Goal: Task Accomplishment & Management: Manage account settings

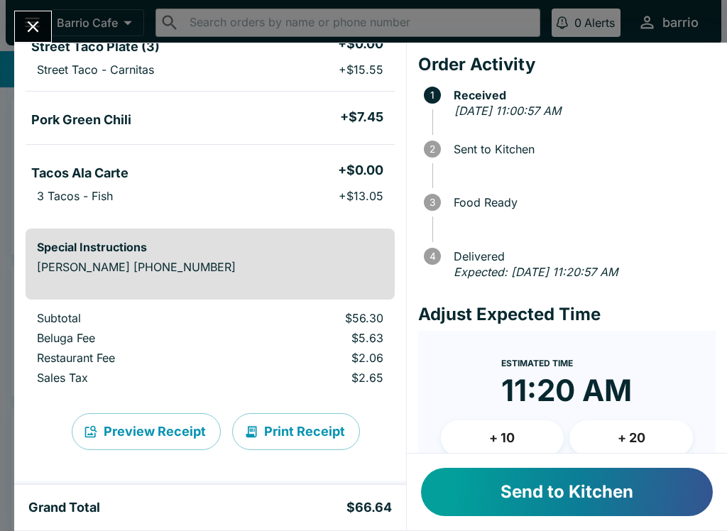
scroll to position [274, 0]
click at [526, 434] on button "+ 10" at bounding box center [503, 439] width 124 height 36
click at [548, 497] on button "Send to Kitchen" at bounding box center [567, 492] width 292 height 48
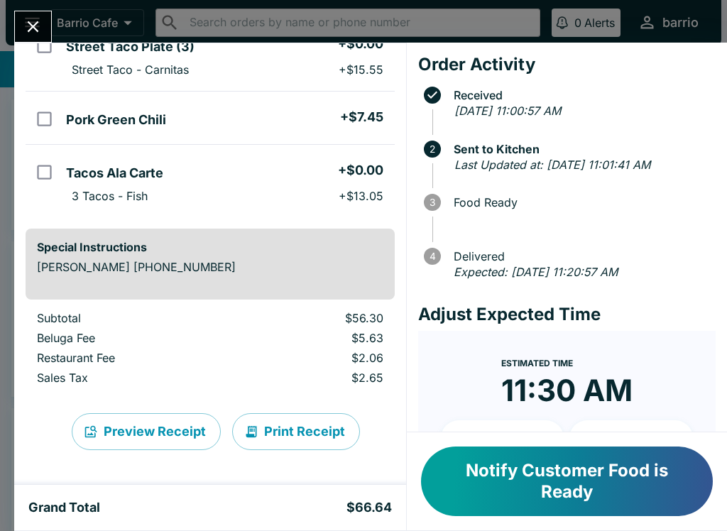
click at [36, 18] on icon "Close" at bounding box center [32, 26] width 19 height 19
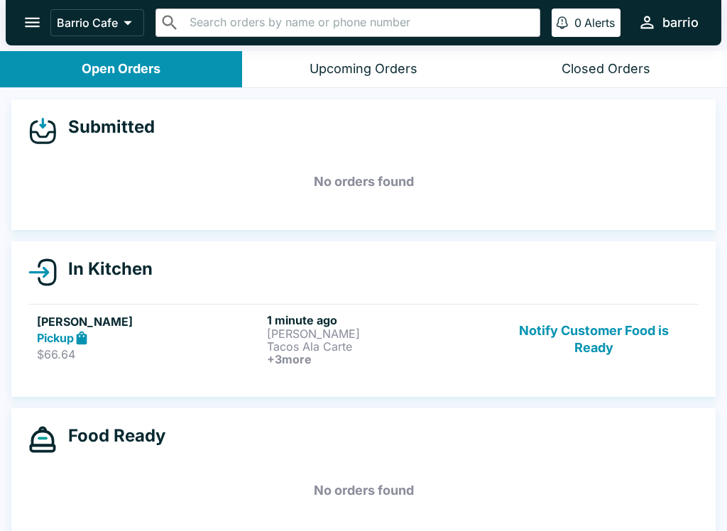
click at [283, 340] on p "Tacos Ala Carte" at bounding box center [379, 346] width 224 height 13
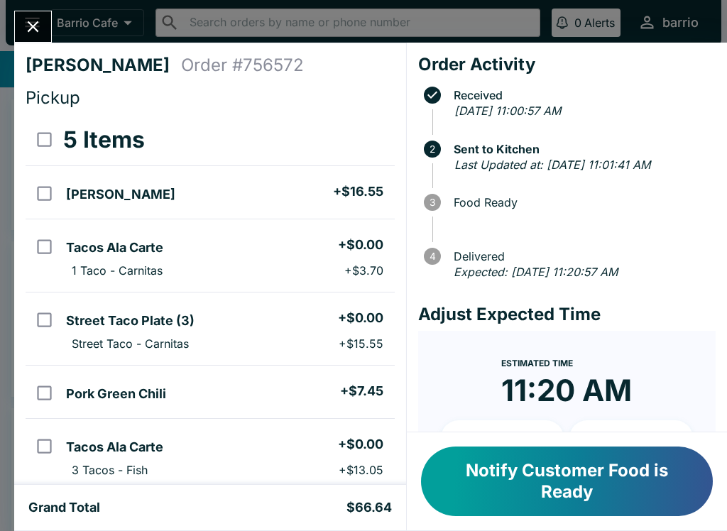
click at [35, 12] on button "Close" at bounding box center [33, 26] width 36 height 31
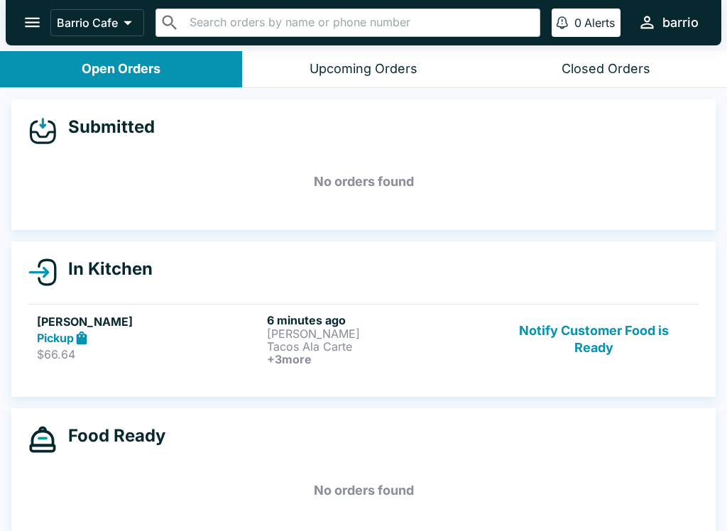
click at [246, 344] on div "Pickup" at bounding box center [149, 338] width 224 height 16
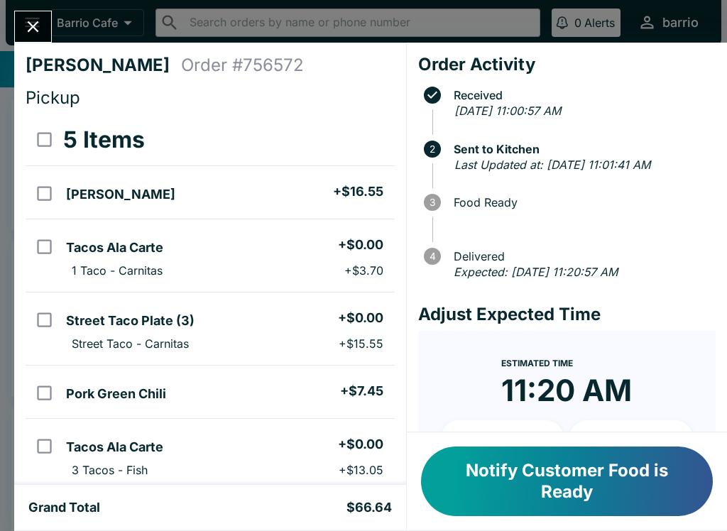
click at [40, 22] on icon "Close" at bounding box center [32, 26] width 19 height 19
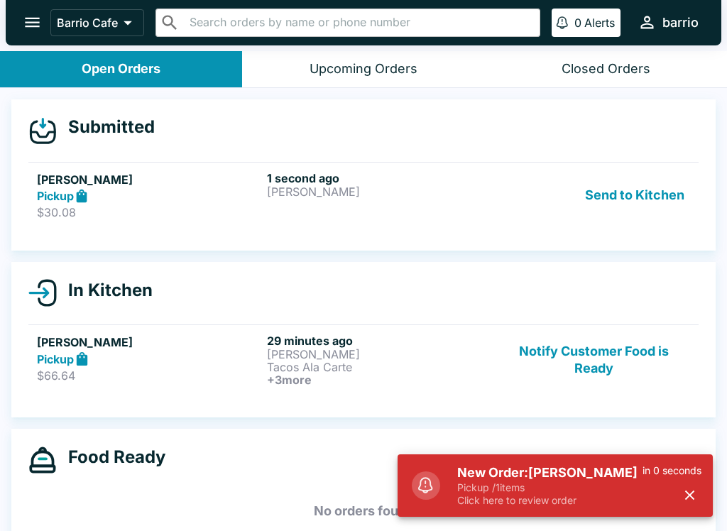
click at [689, 484] on button "button" at bounding box center [689, 495] width 23 height 23
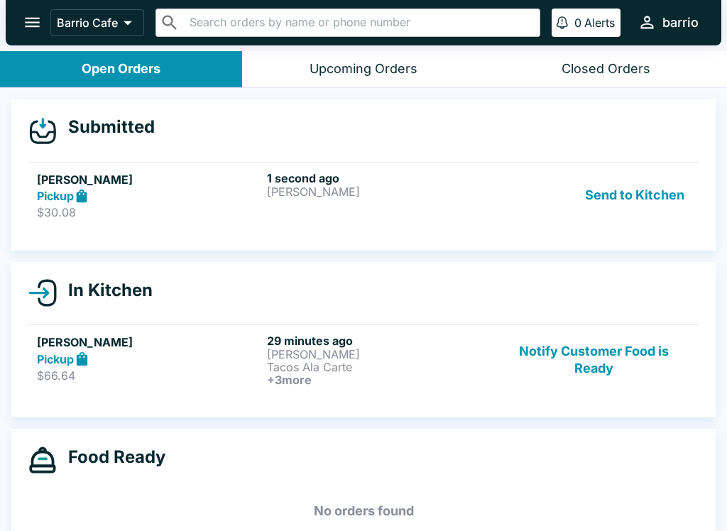
click at [638, 356] on button "Notify Customer Food is Ready" at bounding box center [594, 360] width 192 height 53
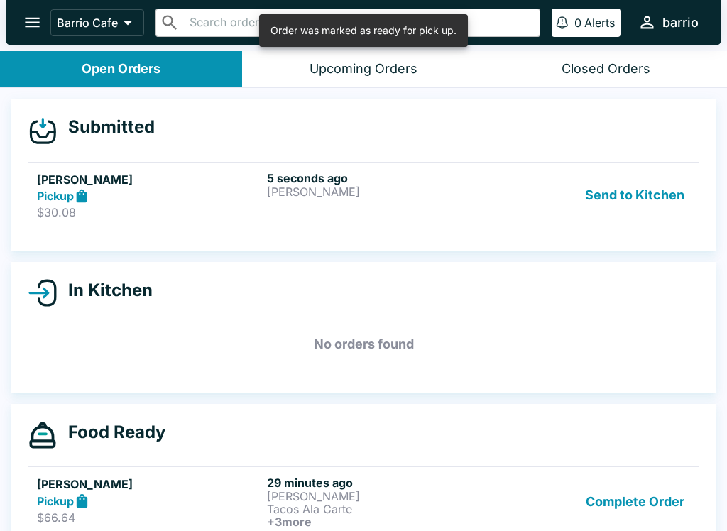
scroll to position [7, 0]
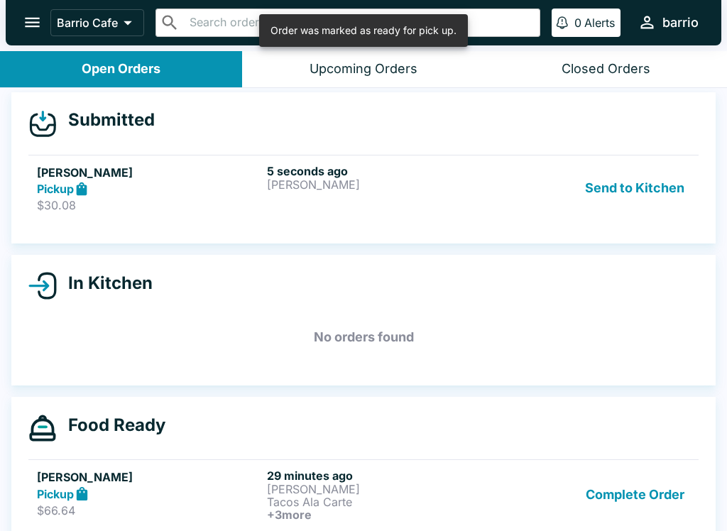
click at [632, 492] on button "Complete Order" at bounding box center [635, 495] width 110 height 53
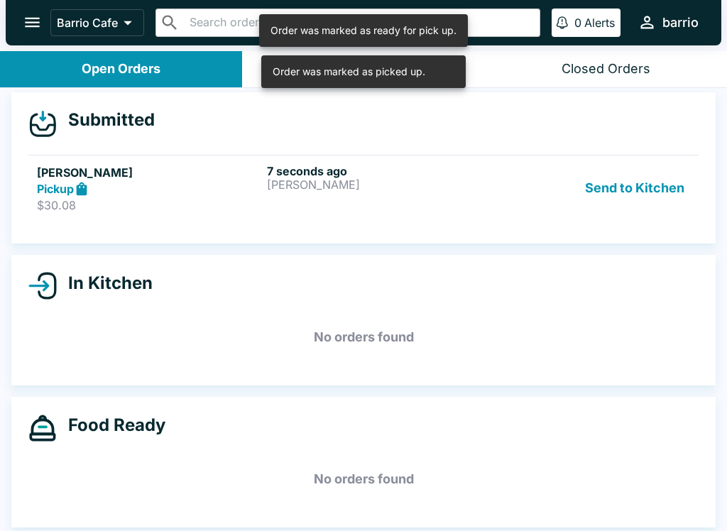
click at [229, 181] on div "Pickup" at bounding box center [149, 189] width 224 height 16
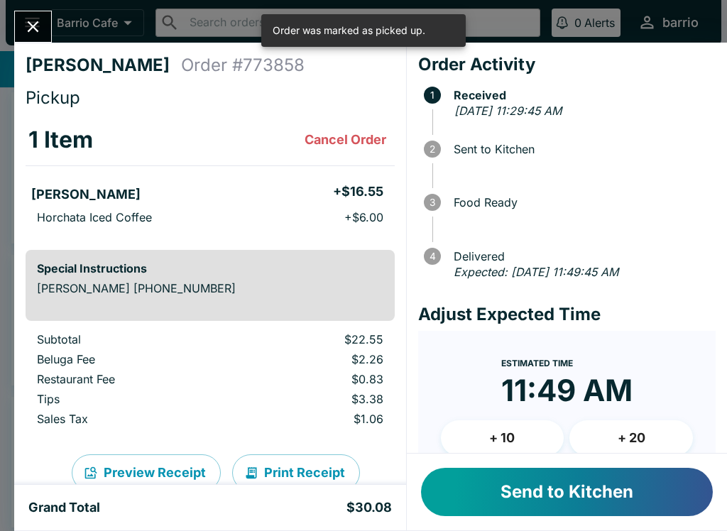
click at [487, 474] on button "Send to Kitchen" at bounding box center [567, 492] width 292 height 48
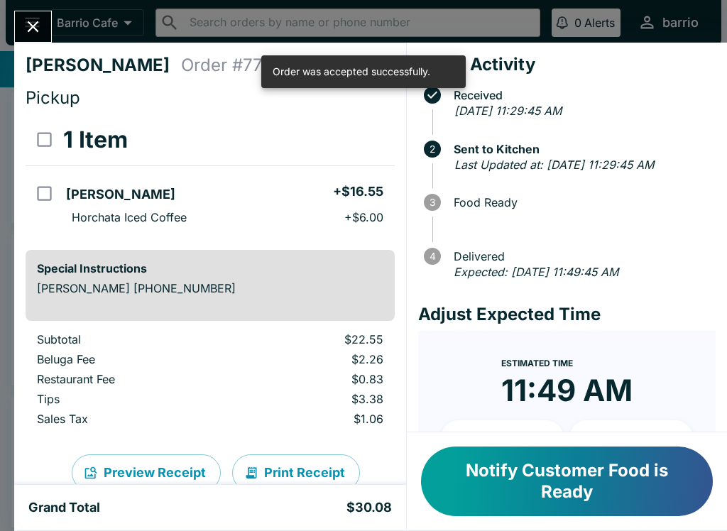
click at [33, 26] on icon "Close" at bounding box center [33, 26] width 11 height 11
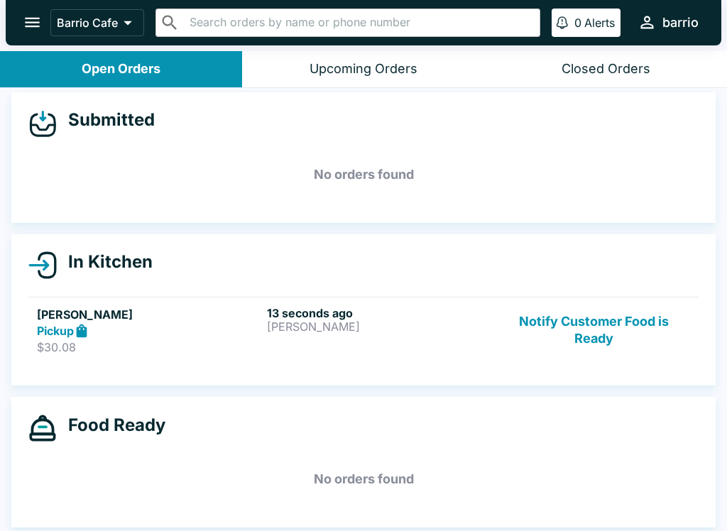
click at [587, 329] on button "Notify Customer Food is Ready" at bounding box center [594, 330] width 192 height 49
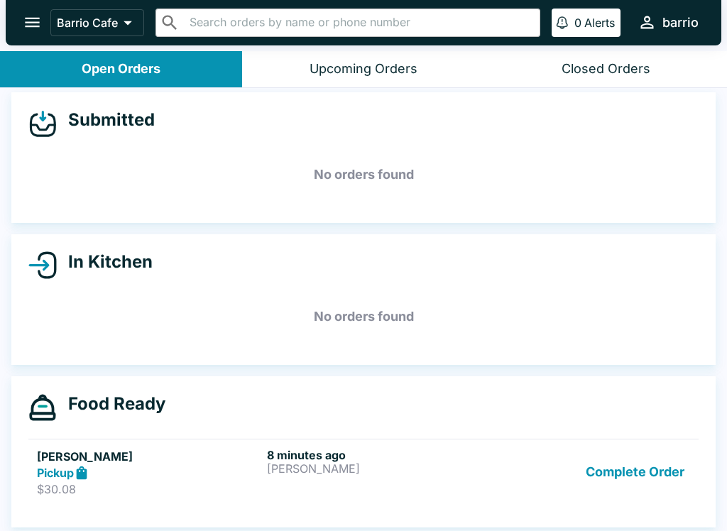
click at [656, 461] on button "Complete Order" at bounding box center [635, 472] width 110 height 49
